Goal: Information Seeking & Learning: Learn about a topic

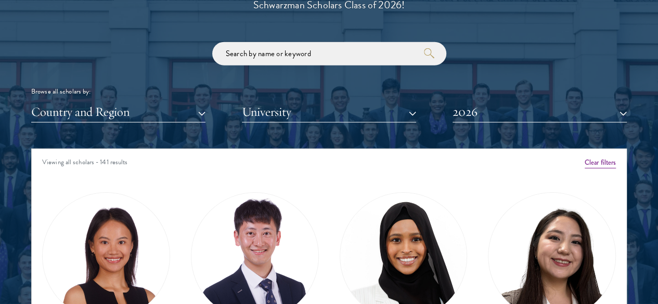
scroll to position [1300, 0]
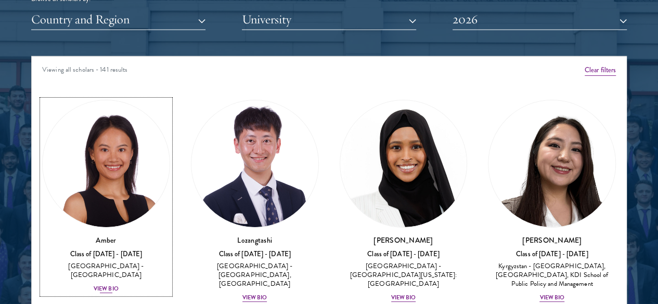
click at [119, 285] on div "View Bio" at bounding box center [106, 289] width 25 height 8
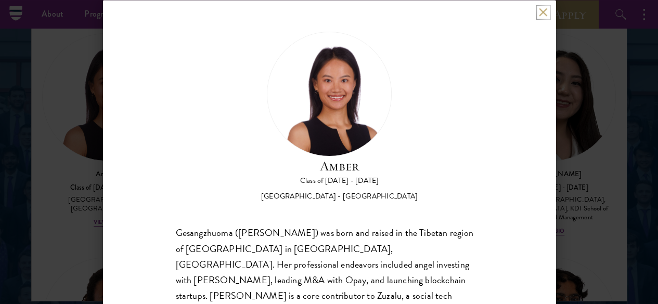
scroll to position [1352, 0]
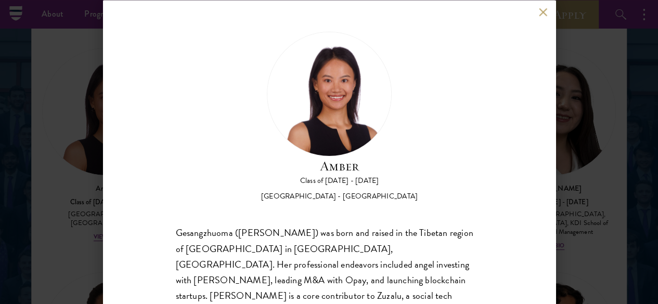
click at [545, 21] on div "Amber Class of [DATE] - [DATE] [GEOGRAPHIC_DATA] - [GEOGRAPHIC_DATA] Gesangzhuo…" at bounding box center [329, 152] width 452 height 304
click at [544, 10] on button at bounding box center [543, 12] width 9 height 9
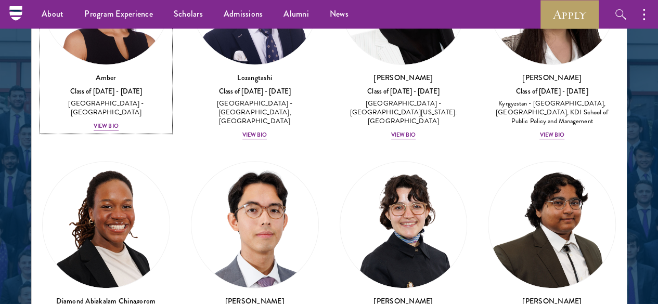
scroll to position [156, 0]
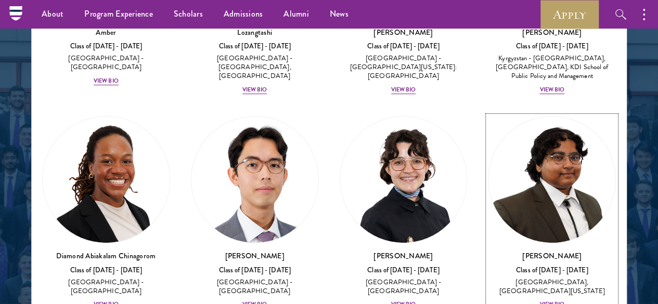
click at [488, 161] on img at bounding box center [551, 179] width 127 height 127
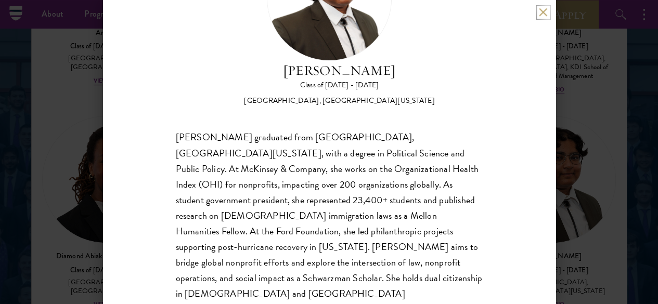
scroll to position [43, 0]
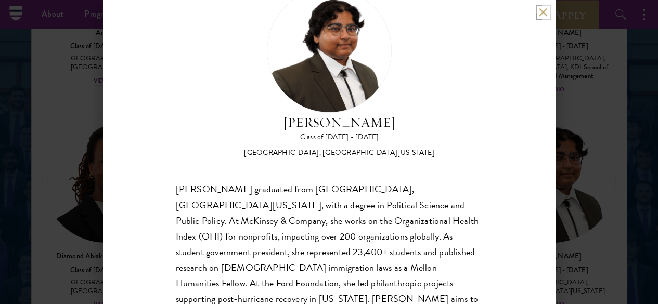
click at [539, 13] on button at bounding box center [543, 12] width 9 height 9
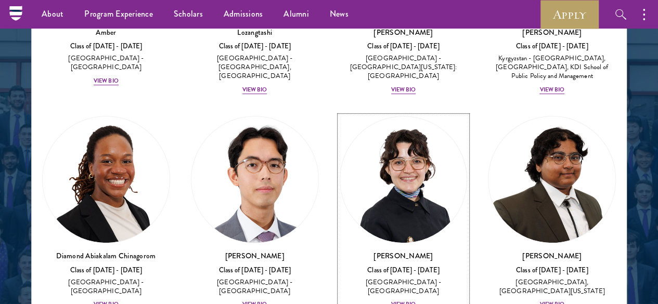
click at [340, 251] on div "[PERSON_NAME] Class of [DATE] - [DATE] [GEOGRAPHIC_DATA] - [GEOGRAPHIC_DATA] Vi…" at bounding box center [404, 280] width 128 height 59
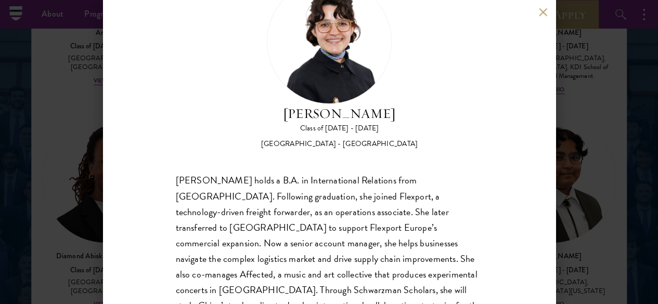
scroll to position [95, 0]
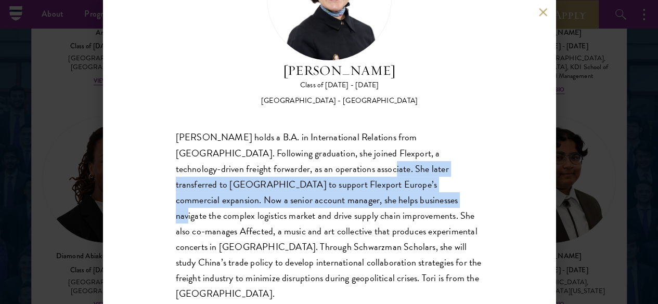
drag, startPoint x: 331, startPoint y: 130, endPoint x: 381, endPoint y: 159, distance: 57.1
click at [380, 159] on div "[PERSON_NAME] holds a B.A. in International Relations from [GEOGRAPHIC_DATA]. F…" at bounding box center [329, 216] width 307 height 172
click at [381, 159] on div "[PERSON_NAME] holds a B.A. in International Relations from [GEOGRAPHIC_DATA]. F…" at bounding box center [329, 216] width 307 height 172
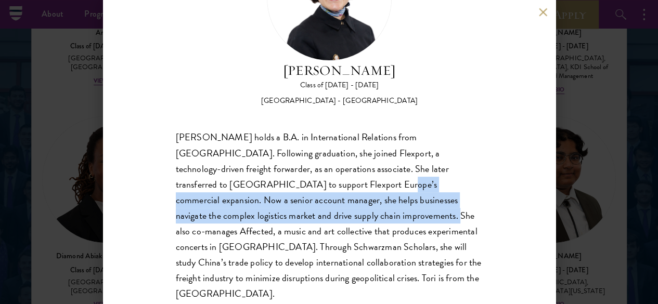
drag, startPoint x: 347, startPoint y: 140, endPoint x: 408, endPoint y: 182, distance: 73.9
click at [406, 181] on div "[PERSON_NAME] holds a B.A. in International Relations from [GEOGRAPHIC_DATA]. F…" at bounding box center [329, 216] width 307 height 172
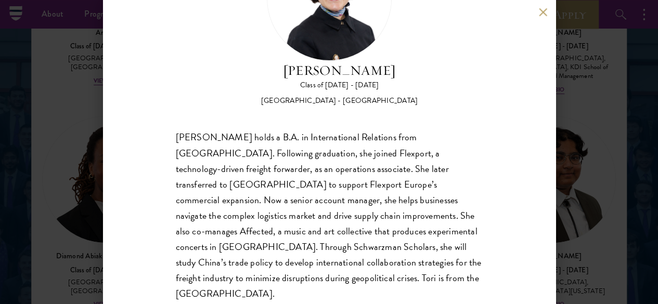
click at [409, 182] on div "[PERSON_NAME] holds a B.A. in International Relations from [GEOGRAPHIC_DATA]. F…" at bounding box center [329, 216] width 307 height 172
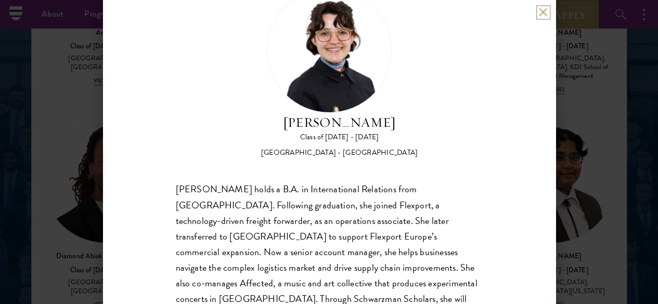
click at [544, 11] on button at bounding box center [543, 12] width 9 height 9
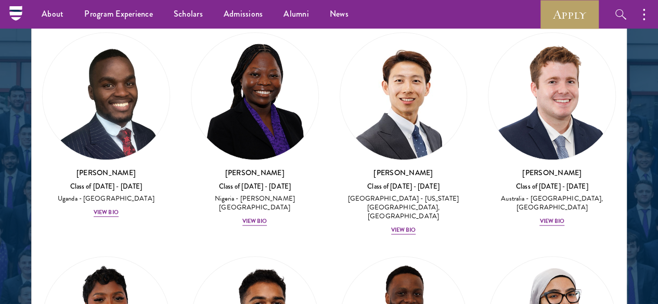
scroll to position [468, 0]
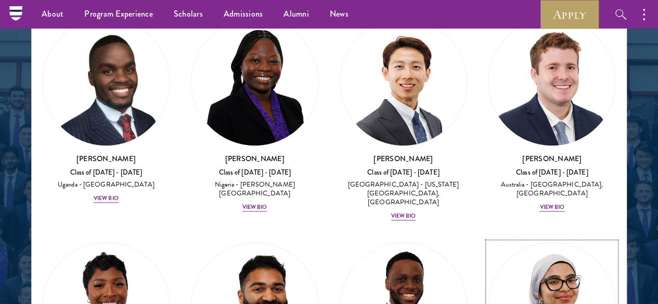
click at [488, 243] on img at bounding box center [551, 306] width 127 height 127
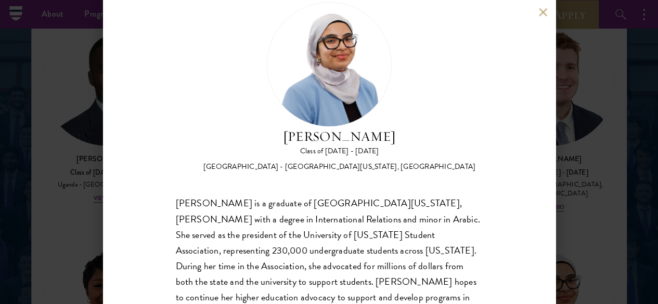
scroll to position [44, 0]
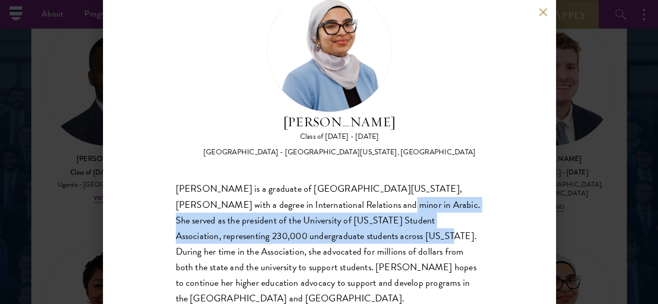
drag, startPoint x: 333, startPoint y: 162, endPoint x: 362, endPoint y: 191, distance: 41.2
click at [362, 191] on div "[PERSON_NAME] is a graduate of [GEOGRAPHIC_DATA][US_STATE], [PERSON_NAME] with …" at bounding box center [329, 259] width 307 height 156
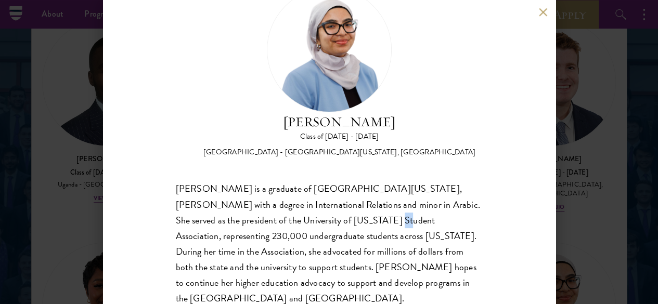
drag, startPoint x: 343, startPoint y: 173, endPoint x: 355, endPoint y: 189, distance: 19.8
click at [355, 189] on div "[PERSON_NAME] is a graduate of [GEOGRAPHIC_DATA][US_STATE], [PERSON_NAME] with …" at bounding box center [329, 259] width 307 height 156
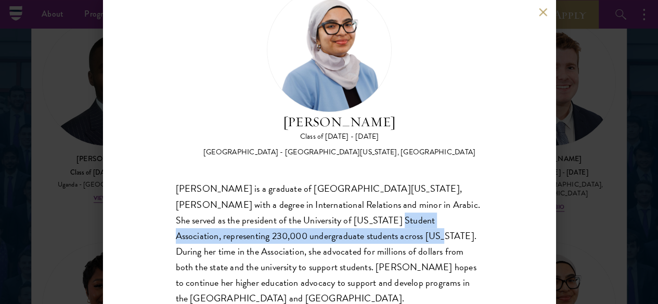
click at [355, 189] on div "[PERSON_NAME] is a graduate of [GEOGRAPHIC_DATA][US_STATE], [PERSON_NAME] with …" at bounding box center [329, 259] width 307 height 156
drag, startPoint x: 333, startPoint y: 175, endPoint x: 365, endPoint y: 202, distance: 41.7
click at [363, 200] on div "[PERSON_NAME] is a graduate of [GEOGRAPHIC_DATA][US_STATE], [PERSON_NAME] with …" at bounding box center [329, 259] width 307 height 156
click at [365, 202] on div "[PERSON_NAME] is a graduate of [GEOGRAPHIC_DATA][US_STATE], [PERSON_NAME] with …" at bounding box center [329, 259] width 307 height 156
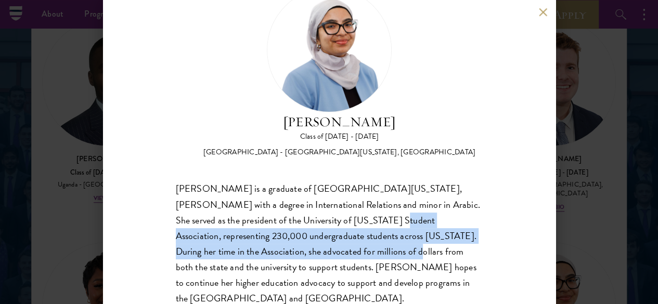
drag, startPoint x: 345, startPoint y: 180, endPoint x: 389, endPoint y: 215, distance: 55.9
click at [389, 215] on div "[PERSON_NAME] is a graduate of [GEOGRAPHIC_DATA][US_STATE], [PERSON_NAME] with …" at bounding box center [329, 259] width 307 height 156
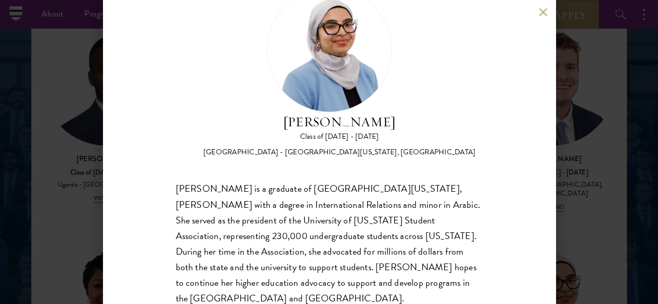
drag, startPoint x: 341, startPoint y: 190, endPoint x: 383, endPoint y: 225, distance: 54.6
click at [383, 225] on div "[PERSON_NAME] is a graduate of [GEOGRAPHIC_DATA][US_STATE], [PERSON_NAME] with …" at bounding box center [329, 259] width 307 height 156
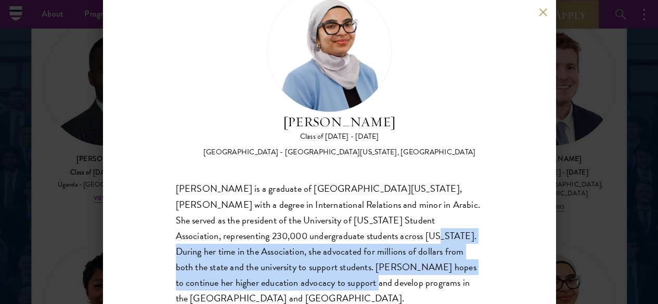
drag, startPoint x: 350, startPoint y: 204, endPoint x: 375, endPoint y: 239, distance: 42.1
click at [375, 239] on div "[PERSON_NAME] is a graduate of [GEOGRAPHIC_DATA][US_STATE], [PERSON_NAME] with …" at bounding box center [329, 259] width 307 height 156
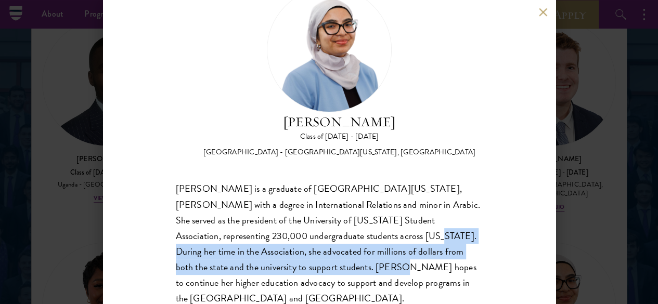
drag, startPoint x: 364, startPoint y: 210, endPoint x: 383, endPoint y: 237, distance: 33.0
click at [383, 237] on div "[PERSON_NAME] is a graduate of [GEOGRAPHIC_DATA][US_STATE], [PERSON_NAME] with …" at bounding box center [329, 259] width 307 height 156
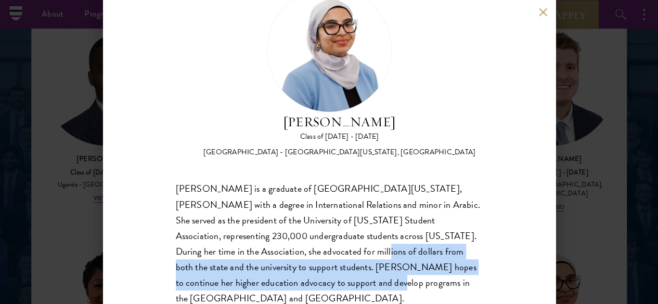
drag, startPoint x: 352, startPoint y: 213, endPoint x: 403, endPoint y: 253, distance: 65.5
click at [403, 253] on div "[PERSON_NAME] is a graduate of [GEOGRAPHIC_DATA][US_STATE], [PERSON_NAME] with …" at bounding box center [329, 259] width 307 height 156
drag, startPoint x: 403, startPoint y: 253, endPoint x: 393, endPoint y: 243, distance: 14.3
click at [403, 253] on div "[PERSON_NAME] is a graduate of [GEOGRAPHIC_DATA][US_STATE], [PERSON_NAME] with …" at bounding box center [329, 259] width 307 height 156
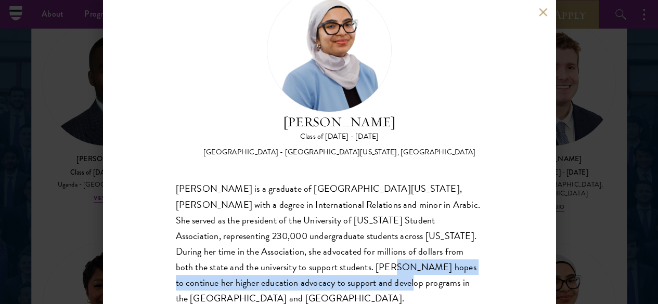
drag, startPoint x: 376, startPoint y: 230, endPoint x: 406, endPoint y: 253, distance: 37.0
click at [406, 253] on div "[PERSON_NAME] is a graduate of [GEOGRAPHIC_DATA][US_STATE], [PERSON_NAME] with …" at bounding box center [329, 259] width 307 height 156
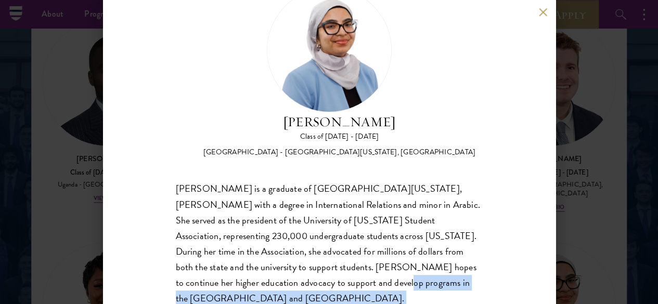
drag, startPoint x: 423, startPoint y: 261, endPoint x: 384, endPoint y: 225, distance: 53.7
click at [393, 233] on div "[PERSON_NAME] is a graduate of [GEOGRAPHIC_DATA][US_STATE], [PERSON_NAME] with …" at bounding box center [329, 259] width 307 height 156
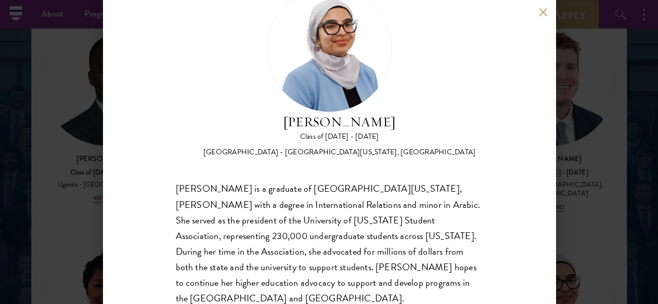
click at [383, 225] on div "[PERSON_NAME] is a graduate of [GEOGRAPHIC_DATA][US_STATE], [PERSON_NAME] with …" at bounding box center [329, 259] width 307 height 156
click at [546, 13] on button at bounding box center [543, 12] width 9 height 9
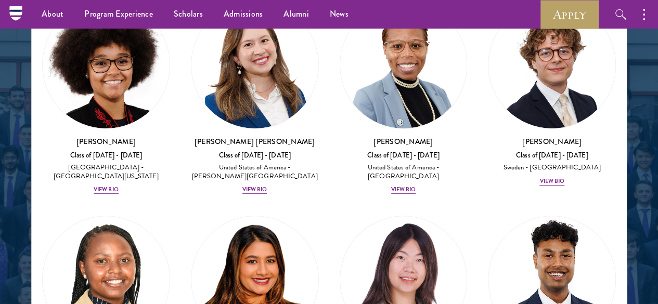
scroll to position [2108, 0]
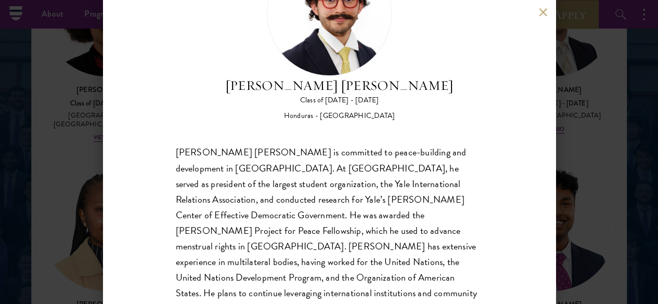
scroll to position [95, 0]
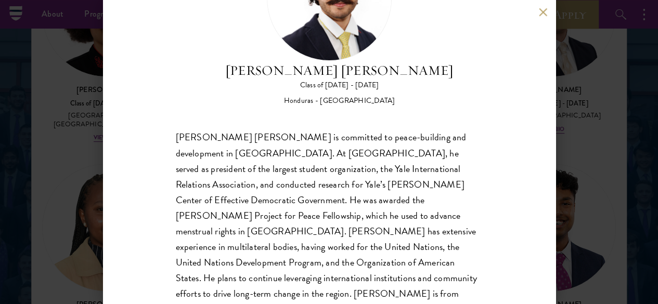
click at [544, 7] on div "[PERSON_NAME] [PERSON_NAME] Class of [DATE] - [DATE] [GEOGRAPHIC_DATA] - [GEOGR…" at bounding box center [329, 152] width 452 height 304
click at [542, 11] on button at bounding box center [543, 12] width 9 height 9
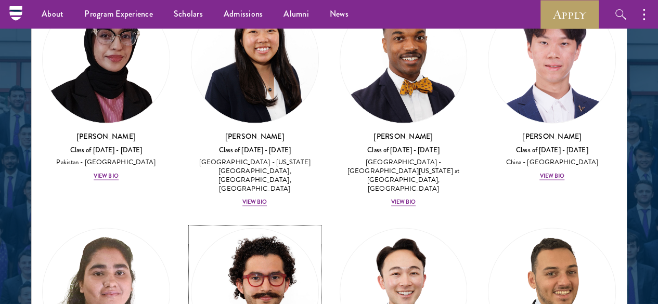
scroll to position [2992, 0]
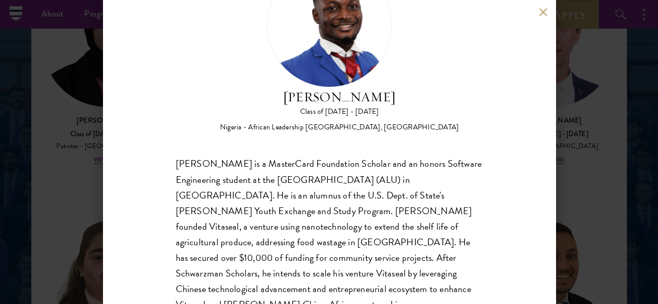
scroll to position [78, 0]
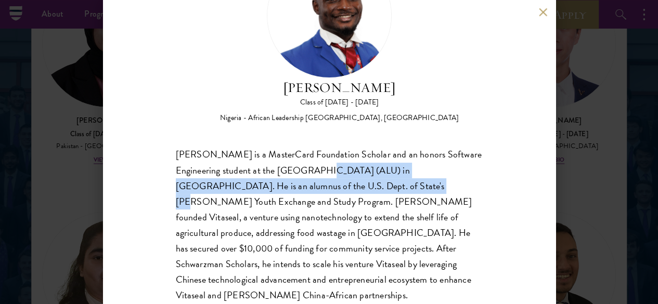
drag, startPoint x: 321, startPoint y: 120, endPoint x: 363, endPoint y: 154, distance: 54.4
click at [363, 153] on div "[PERSON_NAME] is a MasterCard Foundation Scholar and an honors Software Enginee…" at bounding box center [329, 233] width 307 height 172
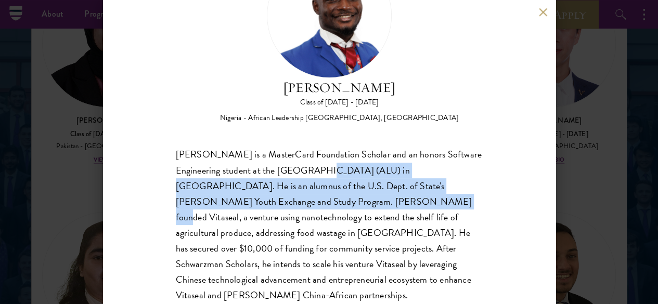
click at [363, 154] on div "[PERSON_NAME] is a MasterCard Foundation Scholar and an honors Software Enginee…" at bounding box center [329, 233] width 307 height 172
drag, startPoint x: 301, startPoint y: 139, endPoint x: 340, endPoint y: 169, distance: 49.4
click at [339, 168] on div "[PERSON_NAME] is a MasterCard Foundation Scholar and an honors Software Enginee…" at bounding box center [329, 233] width 307 height 172
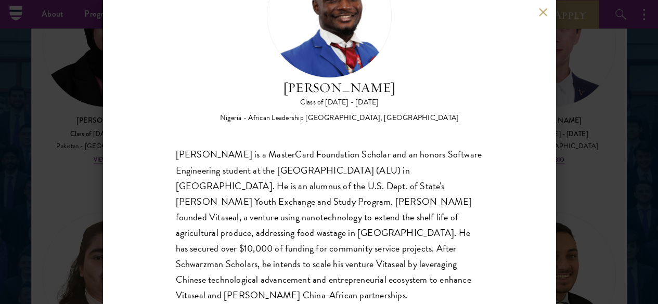
click at [340, 169] on div "[PERSON_NAME] is a MasterCard Foundation Scholar and an honors Software Enginee…" at bounding box center [329, 233] width 307 height 172
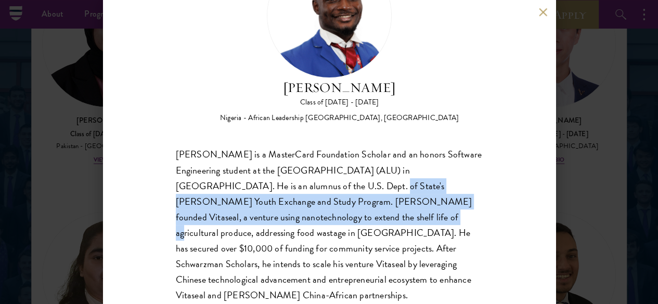
drag, startPoint x: 309, startPoint y: 152, endPoint x: 372, endPoint y: 181, distance: 69.6
click at [372, 181] on div "[PERSON_NAME] is a MasterCard Foundation Scholar and an honors Software Enginee…" at bounding box center [329, 233] width 307 height 172
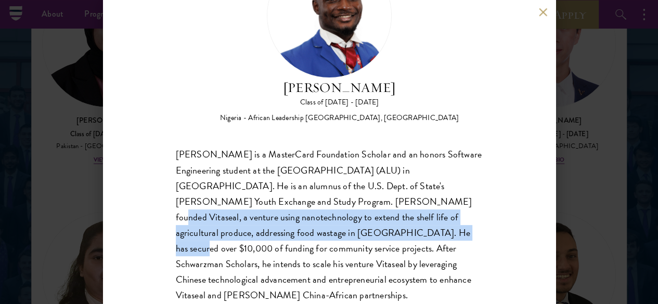
drag, startPoint x: 358, startPoint y: 162, endPoint x: 390, endPoint y: 191, distance: 42.7
click at [390, 191] on div "[PERSON_NAME] is a MasterCard Foundation Scholar and an honors Software Enginee…" at bounding box center [329, 233] width 307 height 172
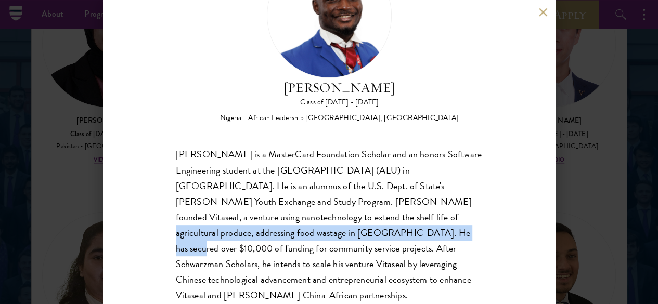
drag, startPoint x: 366, startPoint y: 182, endPoint x: 401, endPoint y: 206, distance: 42.8
click at [401, 206] on div "[PERSON_NAME] is a MasterCard Foundation Scholar and an honors Software Enginee…" at bounding box center [329, 233] width 307 height 172
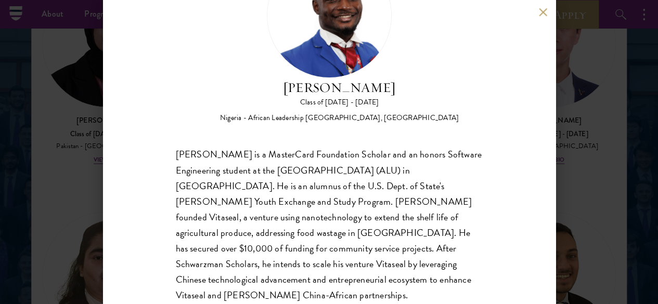
click at [409, 205] on div "[PERSON_NAME] is a MasterCard Foundation Scholar and an honors Software Enginee…" at bounding box center [329, 233] width 307 height 172
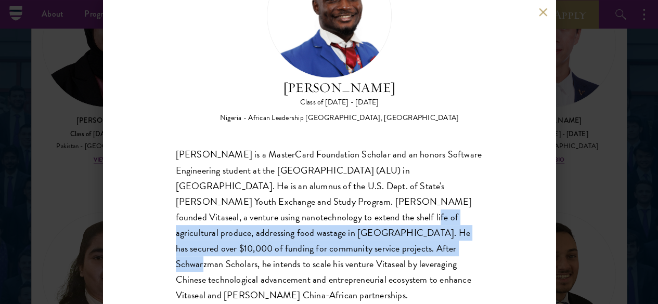
drag, startPoint x: 409, startPoint y: 205, endPoint x: 337, endPoint y: 182, distance: 75.3
click at [338, 183] on div "[PERSON_NAME] is a MasterCard Foundation Scholar and an honors Software Enginee…" at bounding box center [329, 233] width 307 height 172
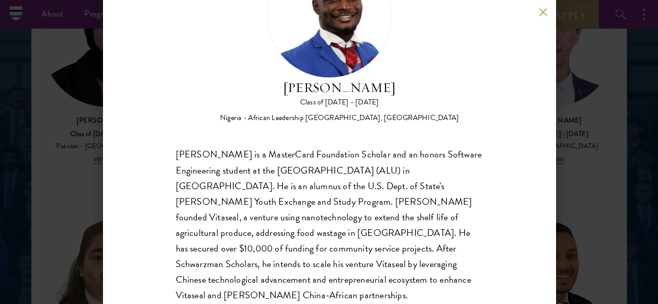
click at [337, 182] on div "[PERSON_NAME] is a MasterCard Foundation Scholar and an honors Software Enginee…" at bounding box center [329, 233] width 307 height 172
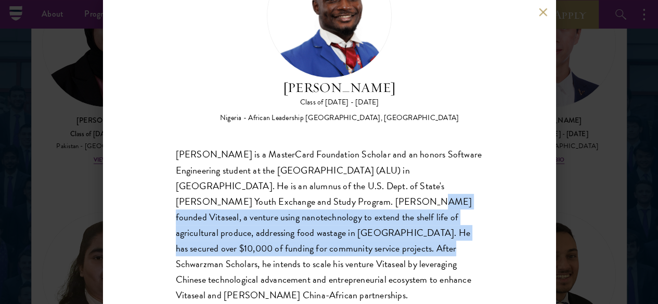
drag, startPoint x: 356, startPoint y: 187, endPoint x: 386, endPoint y: 217, distance: 42.6
click at [386, 217] on div "[PERSON_NAME] is a MasterCard Foundation Scholar and an honors Software Enginee…" at bounding box center [329, 233] width 307 height 172
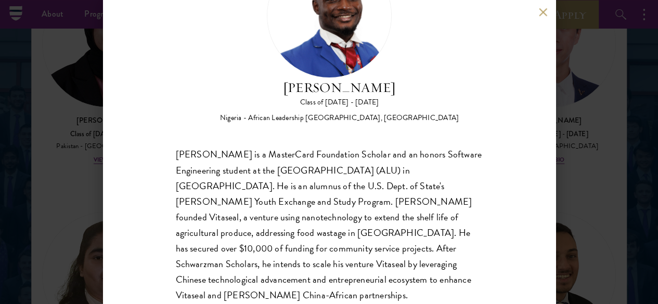
click at [394, 238] on div "[PERSON_NAME] is a MasterCard Foundation Scholar and an honors Software Enginee…" at bounding box center [329, 233] width 307 height 172
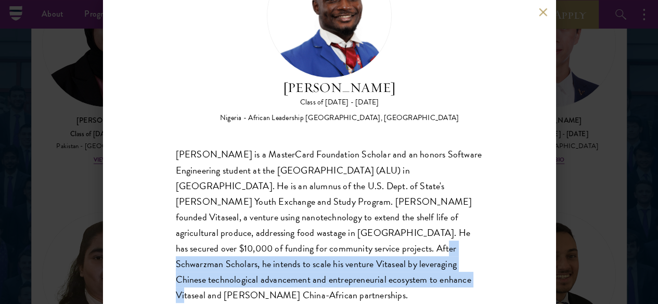
drag, startPoint x: 400, startPoint y: 250, endPoint x: 358, endPoint y: 187, distance: 76.1
click at [366, 201] on div "[PERSON_NAME] is a MasterCard Foundation Scholar and an honors Software Enginee…" at bounding box center [329, 233] width 307 height 172
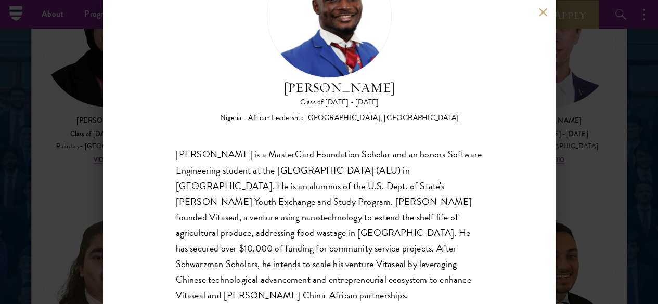
click at [358, 186] on div "[PERSON_NAME] is a MasterCard Foundation Scholar and an honors Software Enginee…" at bounding box center [329, 233] width 307 height 172
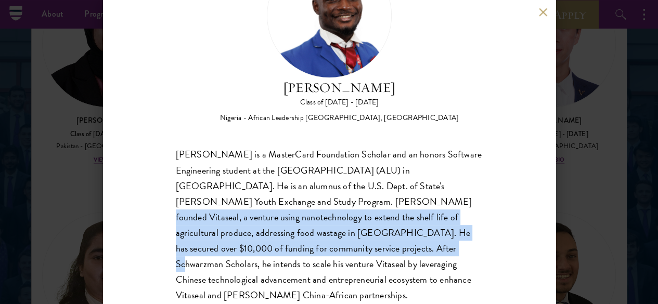
drag, startPoint x: 342, startPoint y: 161, endPoint x: 397, endPoint y: 210, distance: 73.7
click at [397, 210] on div "[PERSON_NAME] is a MasterCard Foundation Scholar and an honors Software Enginee…" at bounding box center [329, 233] width 307 height 172
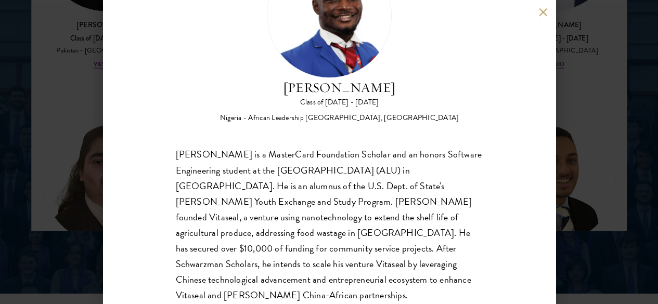
scroll to position [1445, 0]
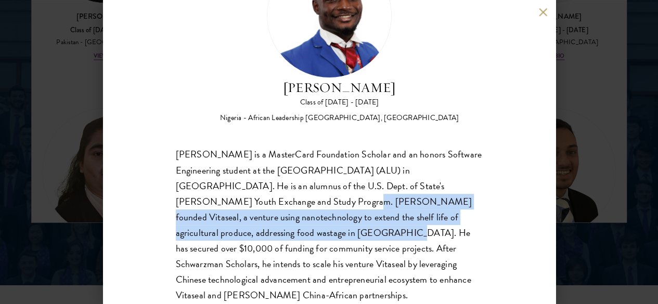
drag, startPoint x: 305, startPoint y: 191, endPoint x: 321, endPoint y: 210, distance: 24.3
click at [321, 210] on div "[PERSON_NAME] is a MasterCard Foundation Scholar and an honors Software Enginee…" at bounding box center [329, 233] width 307 height 172
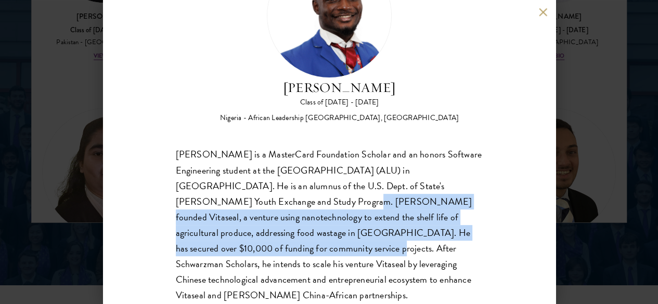
click at [321, 210] on div "[PERSON_NAME] is a MasterCard Foundation Scholar and an honors Software Enginee…" at bounding box center [329, 233] width 307 height 172
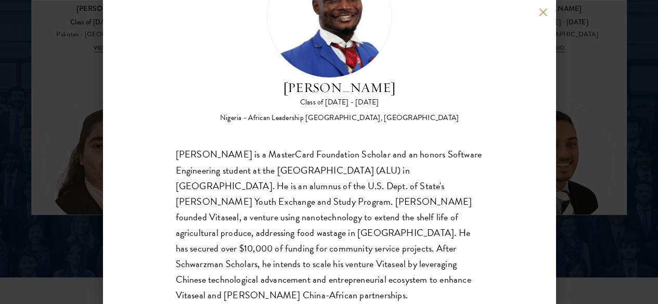
scroll to position [1549, 0]
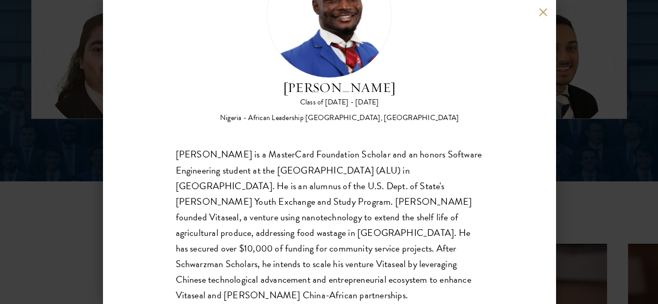
click at [533, 10] on div "[PERSON_NAME] Class of [DATE] - [DATE] [GEOGRAPHIC_DATA] - African Leadership […" at bounding box center [329, 152] width 452 height 304
click at [537, 17] on div "[PERSON_NAME] Class of [DATE] - [DATE] [GEOGRAPHIC_DATA] - African Leadership […" at bounding box center [329, 152] width 452 height 304
click at [543, 12] on button at bounding box center [543, 12] width 9 height 9
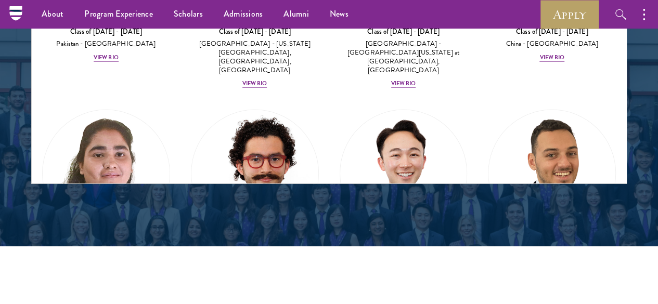
scroll to position [2941, 0]
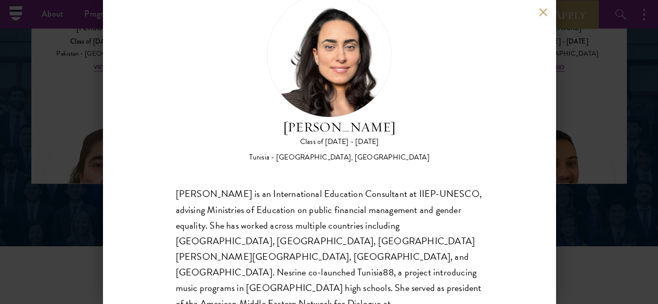
scroll to position [95, 0]
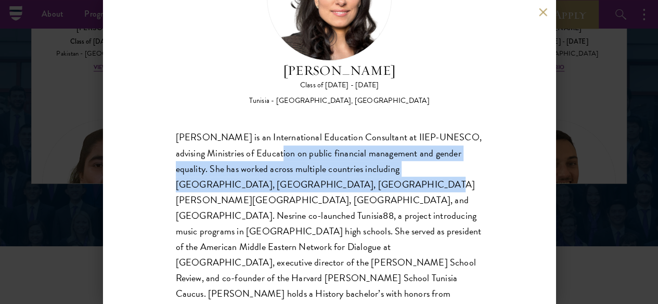
drag, startPoint x: 330, startPoint y: 106, endPoint x: 392, endPoint y: 140, distance: 70.3
click at [390, 139] on div "[PERSON_NAME] is an International Education Consultant at IIEP-UNESCO, advising…" at bounding box center [329, 239] width 307 height 219
click at [392, 140] on div "[PERSON_NAME] is an International Education Consultant at IIEP-UNESCO, advising…" at bounding box center [329, 239] width 307 height 219
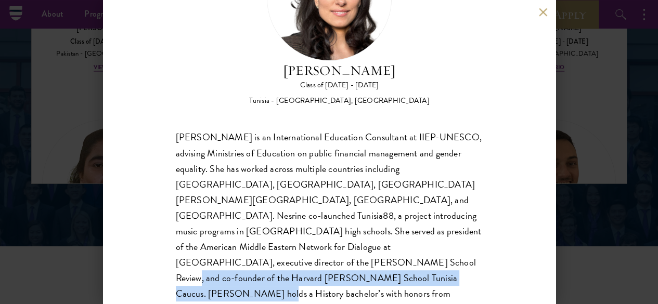
drag, startPoint x: 395, startPoint y: 248, endPoint x: 331, endPoint y: 231, distance: 66.6
click at [331, 231] on div "[PERSON_NAME] is an International Education Consultant at IIEP-UNESCO, advising…" at bounding box center [329, 239] width 307 height 219
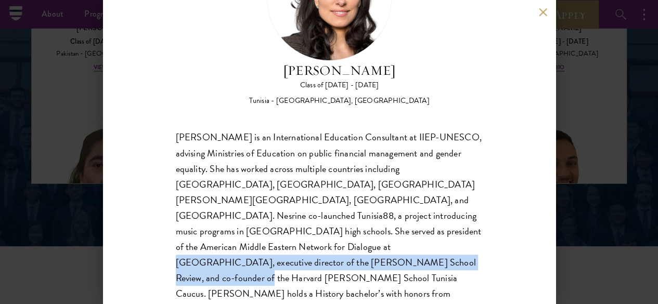
drag, startPoint x: 334, startPoint y: 221, endPoint x: 413, endPoint y: 226, distance: 78.7
click at [413, 226] on div "[PERSON_NAME] is an International Education Consultant at IIEP-UNESCO, advising…" at bounding box center [329, 239] width 307 height 219
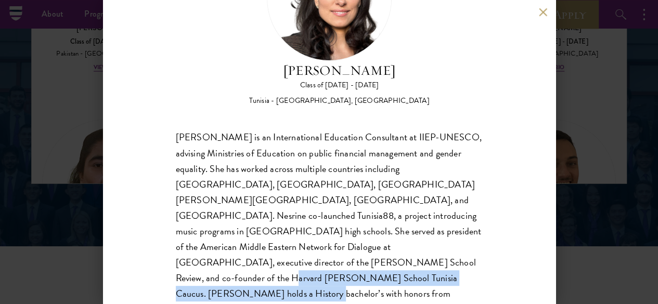
drag, startPoint x: 451, startPoint y: 240, endPoint x: 412, endPoint y: 215, distance: 46.3
click at [422, 223] on div "[PERSON_NAME] is an International Education Consultant at IIEP-UNESCO, advising…" at bounding box center [329, 239] width 307 height 219
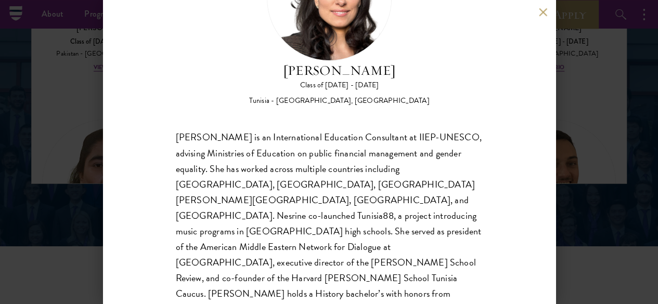
drag, startPoint x: 411, startPoint y: 214, endPoint x: 422, endPoint y: 198, distance: 19.5
click at [411, 214] on div "[PERSON_NAME] is an International Education Consultant at IIEP-UNESCO, advising…" at bounding box center [329, 239] width 307 height 219
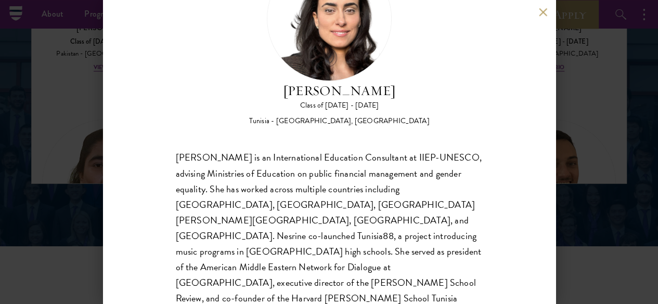
scroll to position [43, 0]
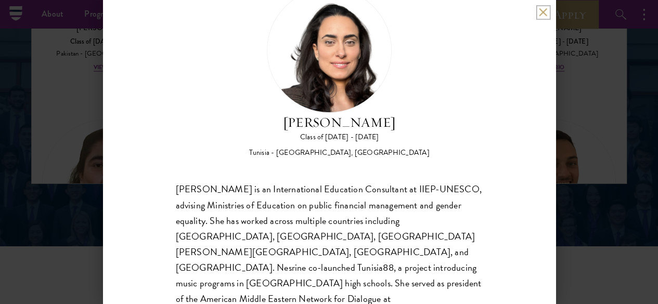
click at [541, 15] on button at bounding box center [543, 12] width 9 height 9
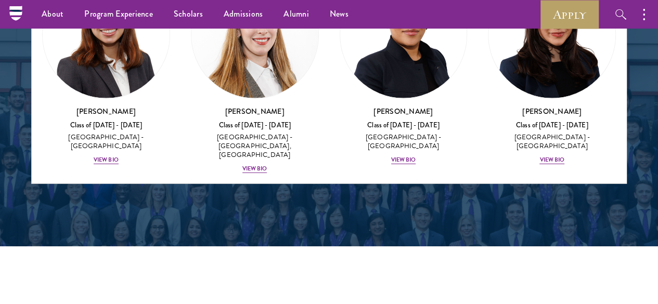
scroll to position [3357, 0]
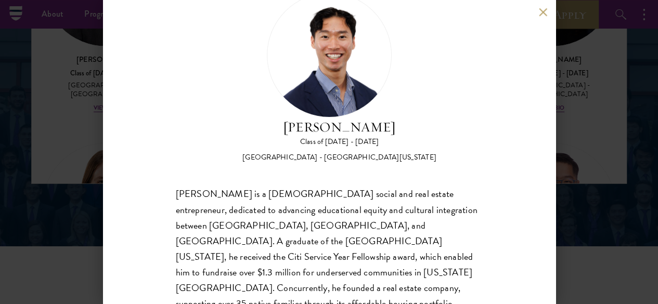
scroll to position [78, 0]
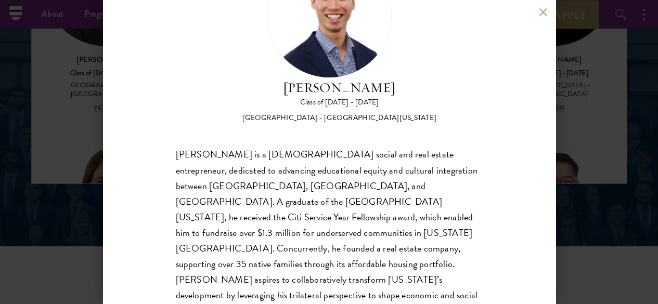
click at [542, 10] on button at bounding box center [543, 12] width 9 height 9
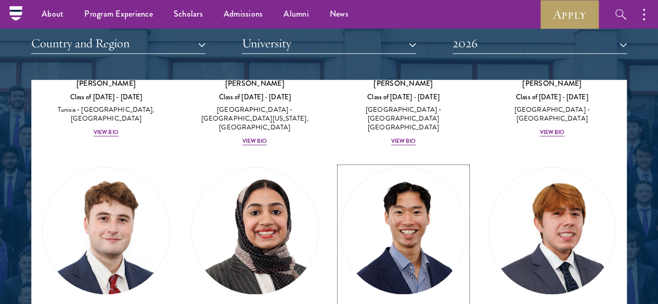
scroll to position [5039, 0]
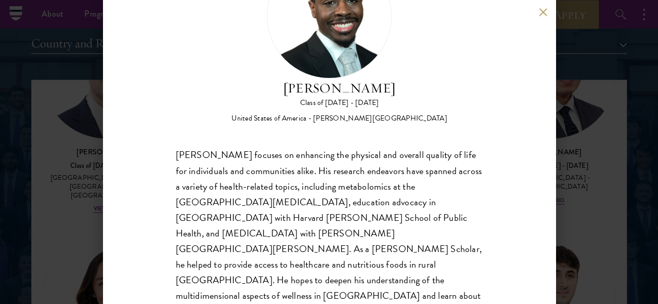
scroll to position [78, 0]
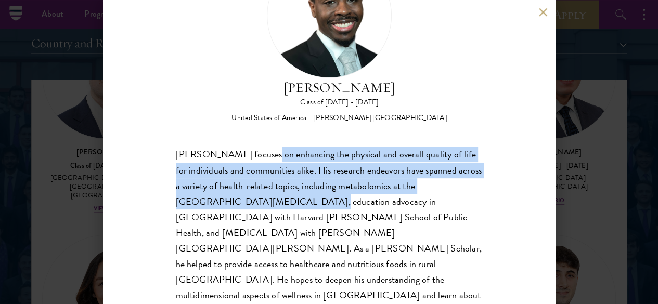
drag, startPoint x: 261, startPoint y: 114, endPoint x: 309, endPoint y: 159, distance: 65.1
click at [308, 159] on div "[PERSON_NAME] focuses on enhancing the physical and overall quality of life for…" at bounding box center [329, 241] width 307 height 188
click at [309, 159] on div "[PERSON_NAME] focuses on enhancing the physical and overall quality of life for…" at bounding box center [329, 241] width 307 height 188
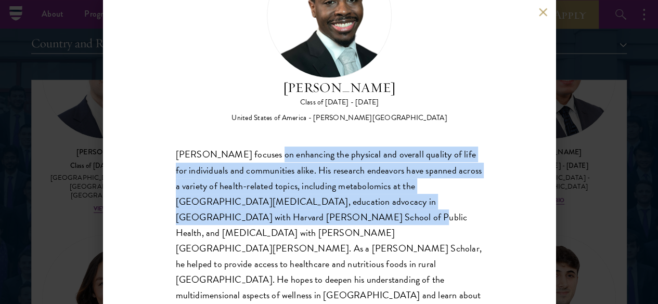
drag, startPoint x: 264, startPoint y: 116, endPoint x: 328, endPoint y: 180, distance: 90.4
click at [328, 180] on div "[PERSON_NAME] focuses on enhancing the physical and overall quality of life for…" at bounding box center [329, 241] width 307 height 188
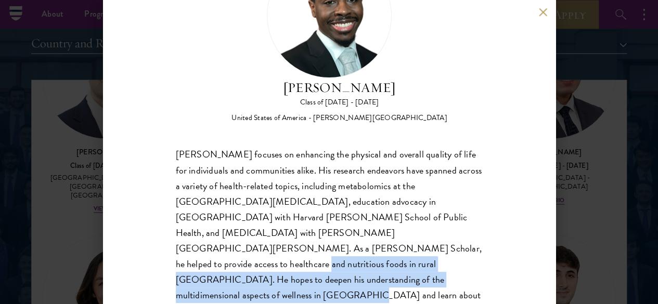
drag, startPoint x: 371, startPoint y: 236, endPoint x: 386, endPoint y: 249, distance: 20.3
click at [383, 247] on div "[PERSON_NAME] focuses on enhancing the physical and overall quality of life for…" at bounding box center [329, 241] width 307 height 188
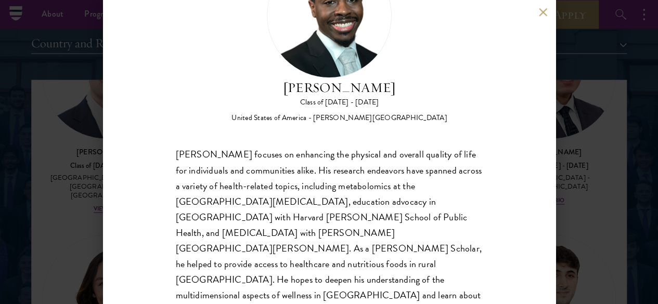
click at [396, 258] on div "[PERSON_NAME] focuses on enhancing the physical and overall quality of life for…" at bounding box center [329, 241] width 307 height 188
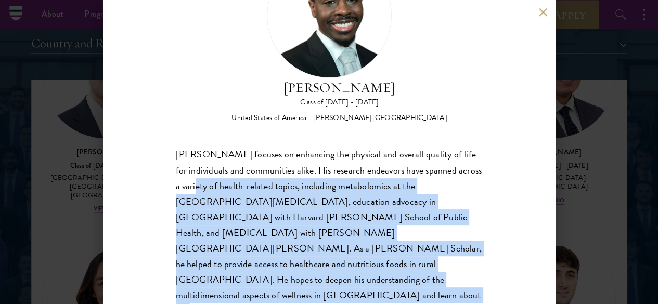
drag, startPoint x: 397, startPoint y: 263, endPoint x: 246, endPoint y: 149, distance: 188.5
click at [246, 149] on div "[PERSON_NAME] focuses on enhancing the physical and overall quality of life for…" at bounding box center [329, 241] width 307 height 188
click at [249, 149] on div "[PERSON_NAME] focuses on enhancing the physical and overall quality of life for…" at bounding box center [329, 241] width 307 height 188
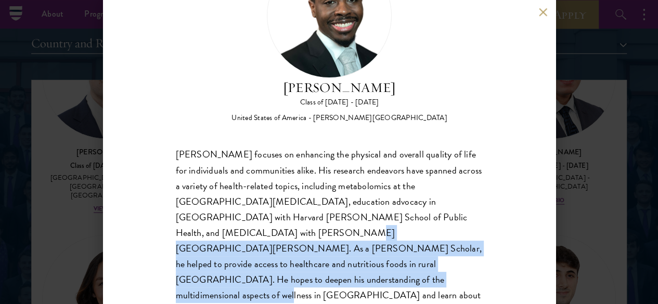
drag, startPoint x: 294, startPoint y: 254, endPoint x: 222, endPoint y: 145, distance: 130.9
click at [222, 147] on div "[PERSON_NAME] focuses on enhancing the physical and overall quality of life for…" at bounding box center [329, 241] width 307 height 188
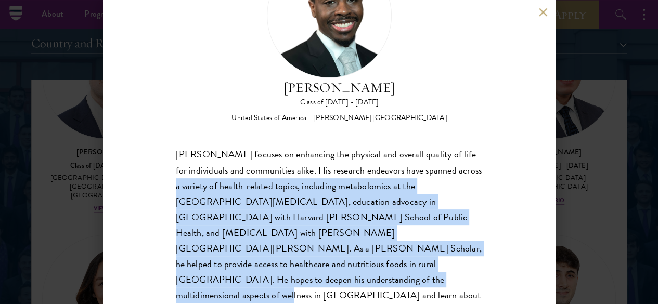
click at [225, 147] on div "[PERSON_NAME] focuses on enhancing the physical and overall quality of life for…" at bounding box center [329, 241] width 307 height 188
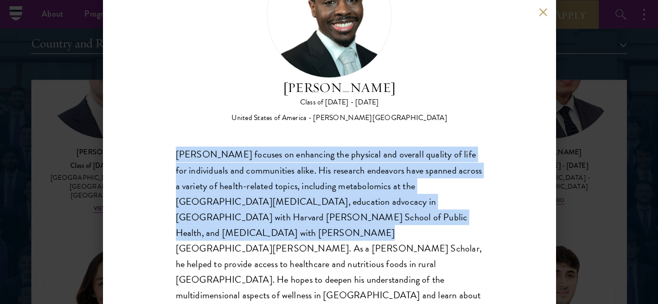
drag, startPoint x: 174, startPoint y: 95, endPoint x: 270, endPoint y: 211, distance: 150.6
click at [270, 211] on div "[PERSON_NAME] Class of [DATE] - [DATE] [GEOGRAPHIC_DATA] - [PERSON_NAME][GEOGRA…" at bounding box center [329, 152] width 452 height 304
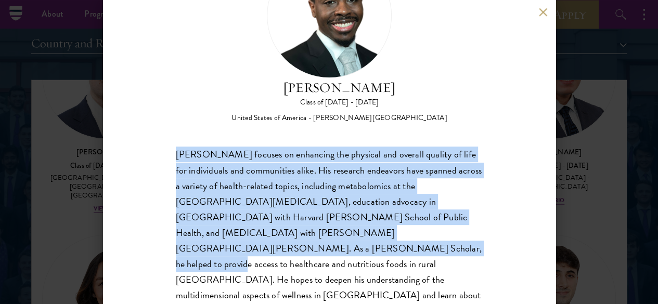
click at [270, 211] on div "[PERSON_NAME] focuses on enhancing the physical and overall quality of life for…" at bounding box center [329, 241] width 307 height 188
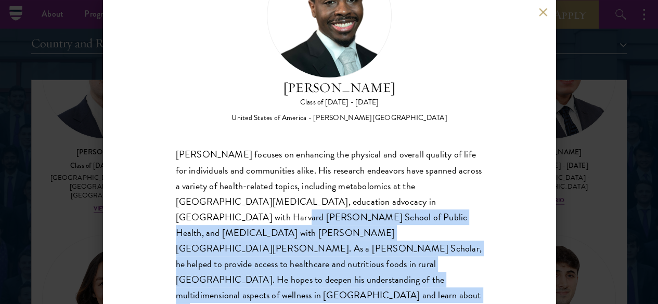
drag, startPoint x: 262, startPoint y: 269, endPoint x: 212, endPoint y: 178, distance: 103.8
click at [212, 178] on div "[PERSON_NAME] focuses on enhancing the physical and overall quality of life for…" at bounding box center [329, 241] width 307 height 188
click at [211, 175] on div "[PERSON_NAME] focuses on enhancing the physical and overall quality of life for…" at bounding box center [329, 241] width 307 height 188
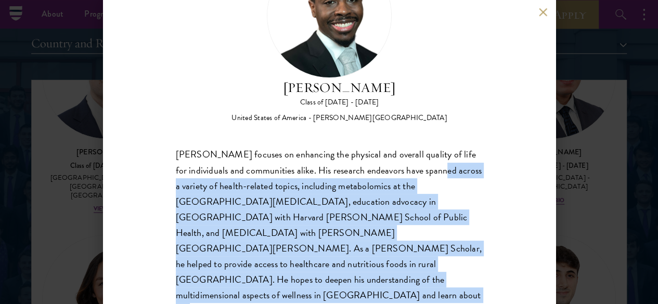
drag, startPoint x: 241, startPoint y: 275, endPoint x: 182, endPoint y: 144, distance: 143.6
click at [182, 144] on div "[PERSON_NAME] Class of [DATE] - [DATE] [GEOGRAPHIC_DATA] - [PERSON_NAME][GEOGRA…" at bounding box center [329, 152] width 452 height 304
click at [186, 147] on div "[PERSON_NAME] focuses on enhancing the physical and overall quality of life for…" at bounding box center [329, 241] width 307 height 188
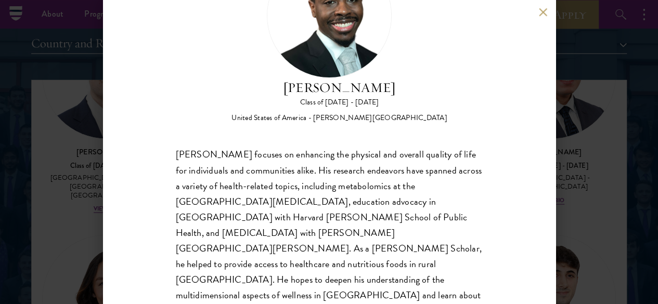
scroll to position [26, 0]
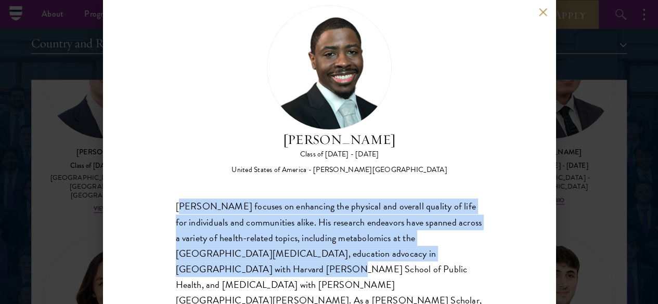
drag, startPoint x: 177, startPoint y: 158, endPoint x: 257, endPoint y: 225, distance: 104.1
click at [256, 224] on div "[PERSON_NAME] focuses on enhancing the physical and overall quality of life for…" at bounding box center [329, 293] width 307 height 188
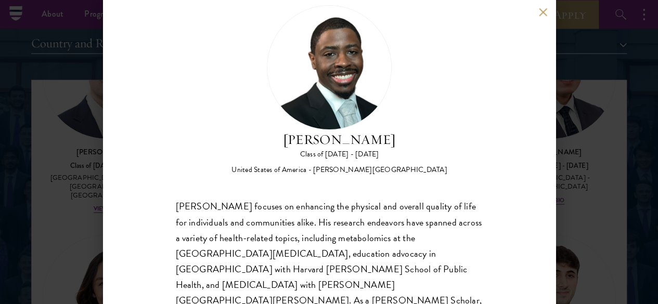
click at [257, 225] on div "[PERSON_NAME] focuses on enhancing the physical and overall quality of life for…" at bounding box center [329, 293] width 307 height 188
